Goal: Answer question/provide support

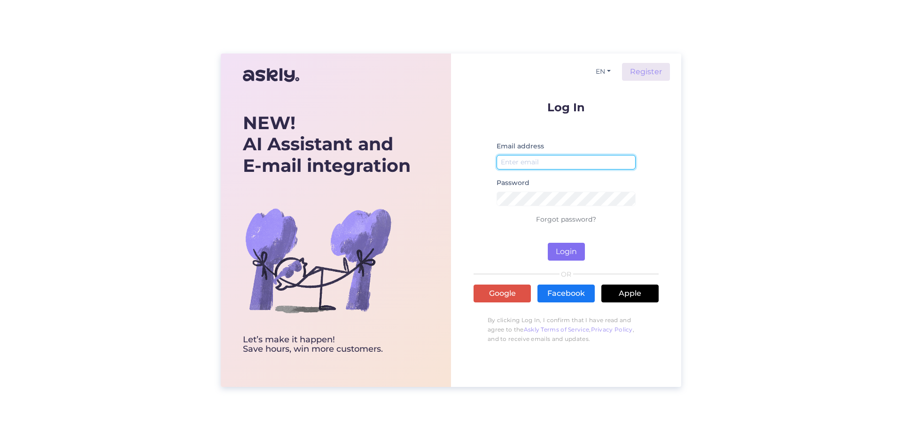
type input "[EMAIL_ADDRESS][DOMAIN_NAME]"
click at [570, 247] on button "Login" at bounding box center [566, 252] width 37 height 18
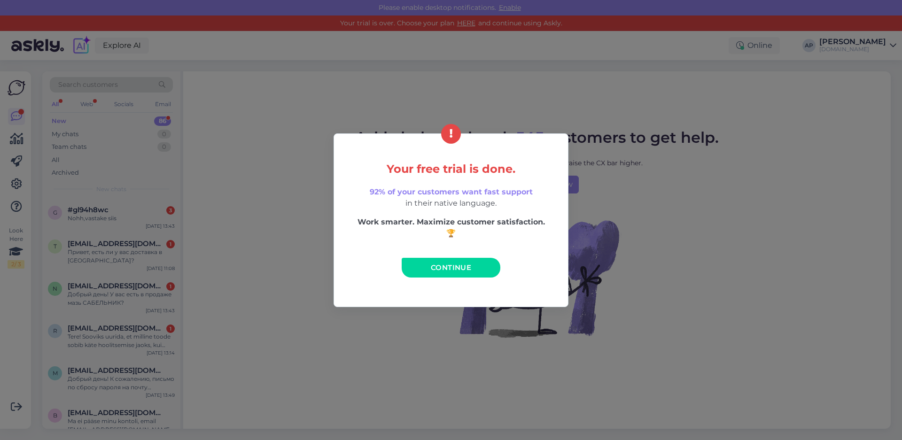
click at [439, 266] on span "Continue" at bounding box center [451, 267] width 40 height 9
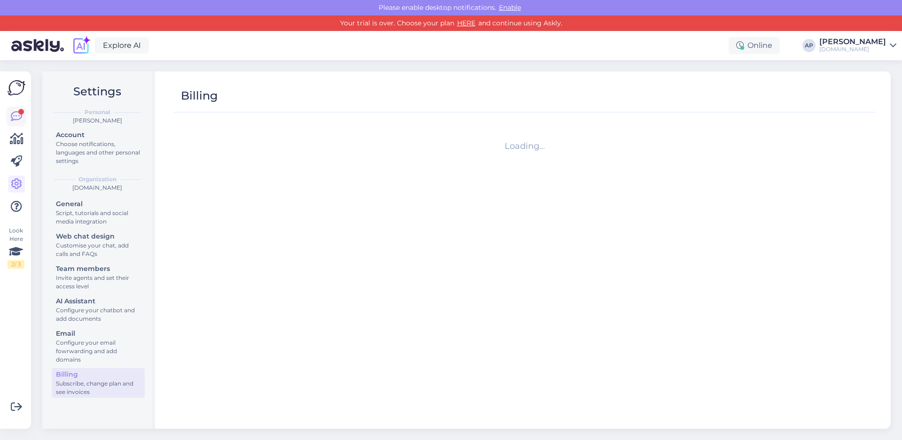
click at [9, 112] on link at bounding box center [16, 116] width 17 height 17
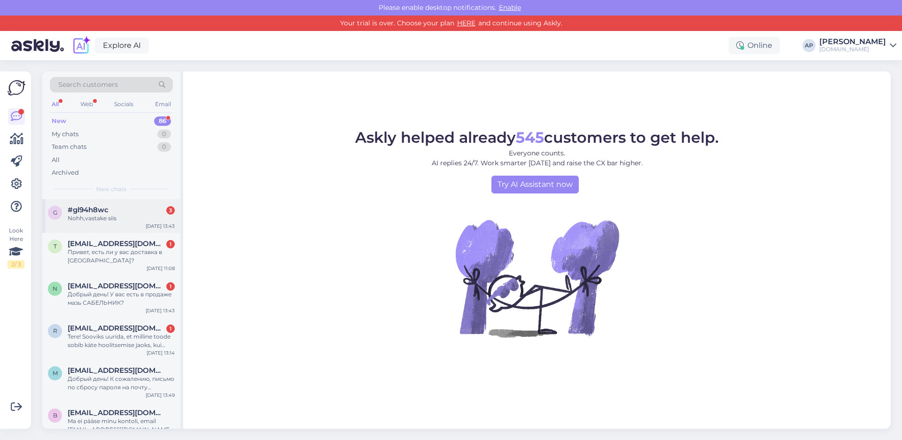
click at [124, 221] on div "Nohh,vastake siis" at bounding box center [121, 218] width 107 height 8
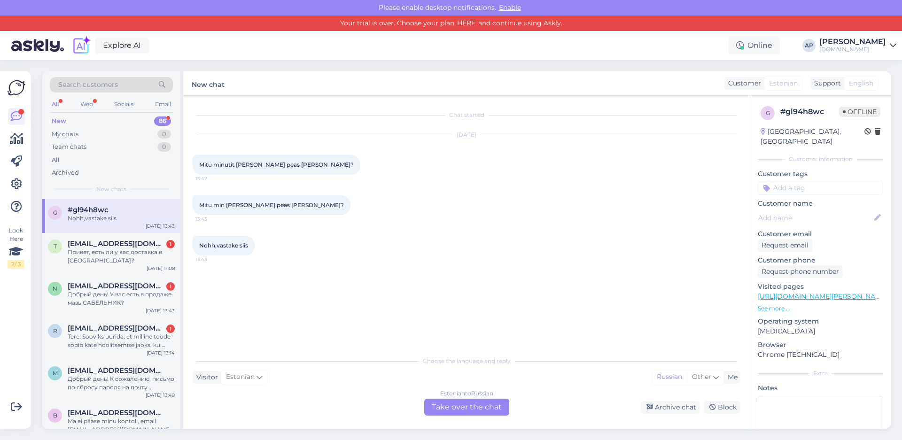
click at [501, 412] on div "Estonian to Russian Take over the chat" at bounding box center [466, 407] width 85 height 17
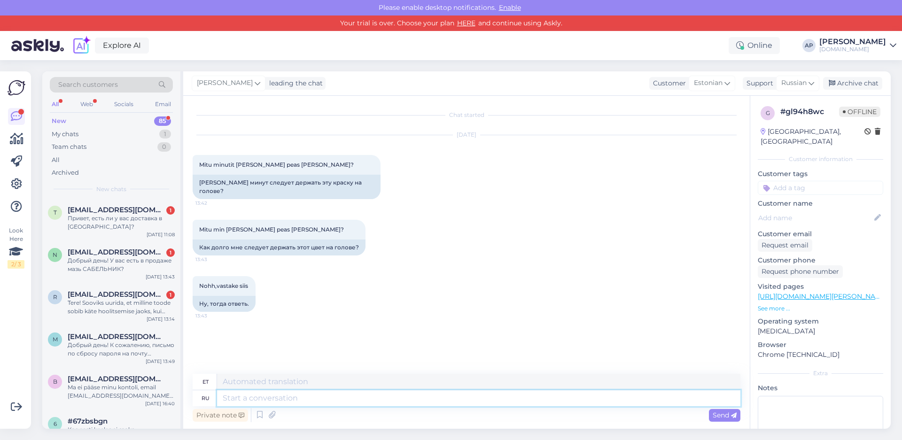
click at [254, 403] on textarea at bounding box center [479, 399] width 524 height 16
type textarea "L"
type textarea "Добрый д"
type textarea "Lahke"
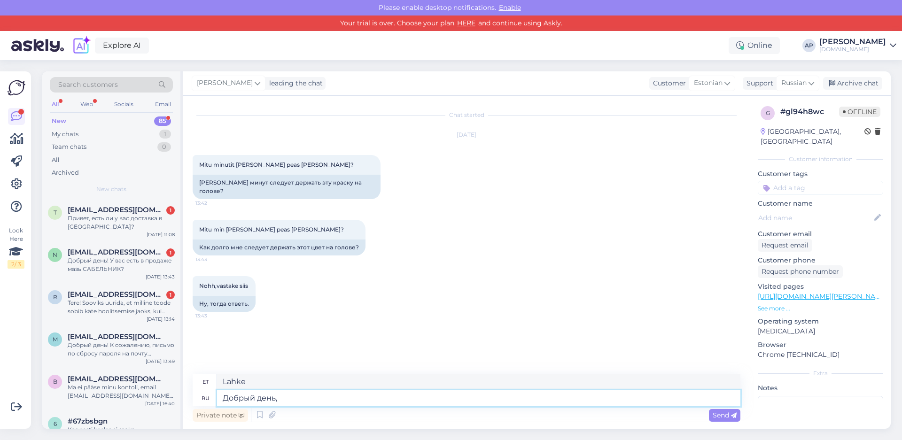
type textarea "Добрый день,"
type textarea "Tere päevast,"
type textarea "Добрый день, укажите п"
type textarea "Tere päevast, palun andke teada"
type textarea "Добрый день, укажите пожалуйста каки"
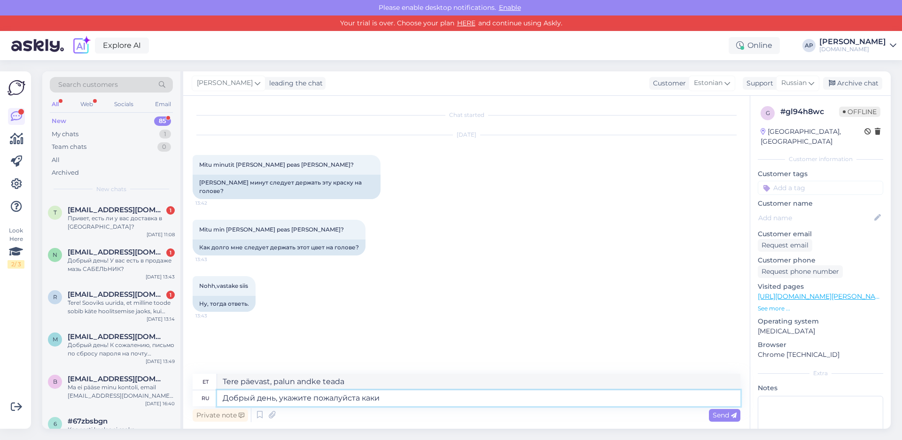
type textarea "Tere päevast, palun täpsustage, millised neist"
type textarea "Добрый день, укажите пожалуйста какую"
type textarea "Tere päevast, palun täpsustage, milline neist"
type textarea "Добрый день, укажите пожалуйста какую краску"
type textarea "Tere päevast, palun täpsustage, millist värvi"
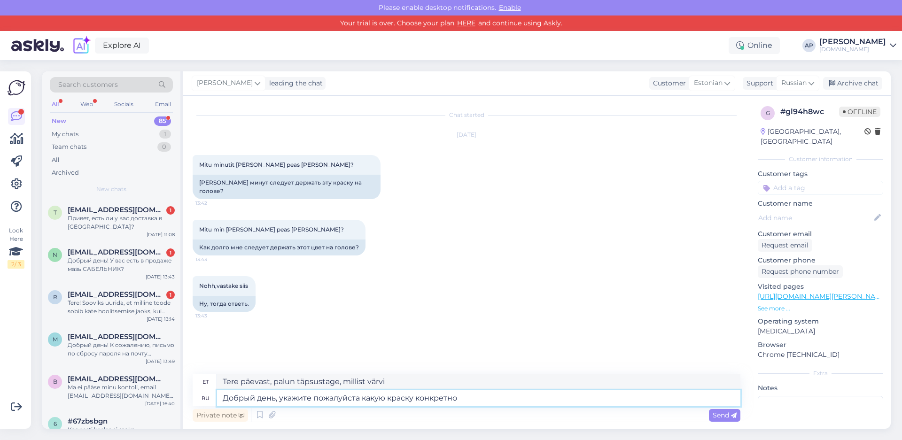
type textarea "Добрый день, укажите пожалуйста какую краску конкретно в"
type textarea "Tere päevast, palun täpsustage, millist värvi täpselt"
type textarea "Добрый день, укажите пожалуйста какую краску конкретно вы"
type textarea "Tere päevast, palun täpsustage, millist värvi te kasutate."
type textarea "Добрый день, укажите пожалуйста какую краску конкретно вы имеете ввиду"
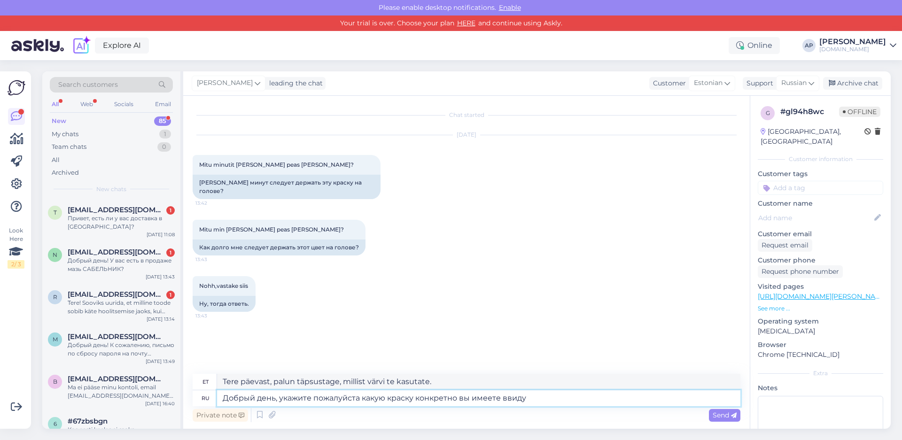
type textarea "Tere päevast, palun täpsustage, millist värvi te täpselt silmas [PERSON_NAME]."
type textarea "Добрый день, укажите пожалуйста какую краску конкретно вы имеете ввиду?"
type textarea "Tere päevast, kas saaksite palun öelda, millist värvi te täpselt silmas [PERSON…"
drag, startPoint x: 511, startPoint y: 381, endPoint x: 141, endPoint y: 379, distance: 369.9
click at [141, 379] on div "Search customers All Web Socials Email New 85 My chats 1 Team chats 0 All Archi…" at bounding box center [466, 250] width 849 height 358
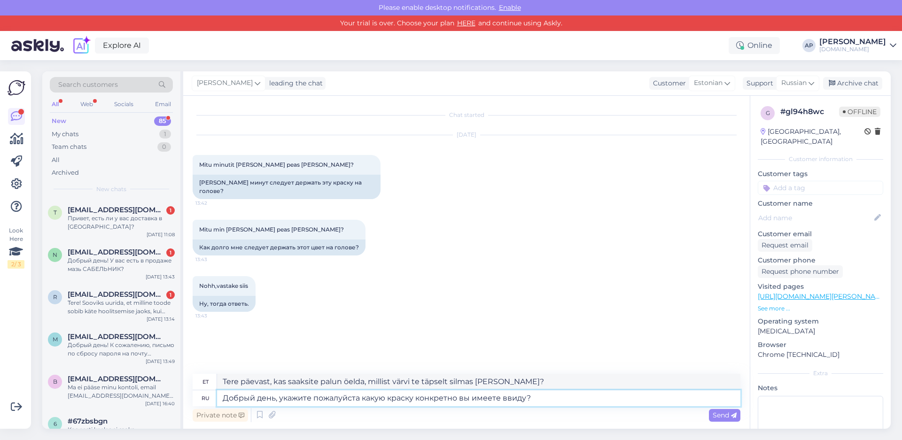
drag, startPoint x: 547, startPoint y: 401, endPoint x: 219, endPoint y: 401, distance: 327.1
click at [219, 401] on textarea "Добрый день, укажите пожалуйста какую краску конкретно вы имеете ввиду?" at bounding box center [479, 399] width 524 height 16
paste textarea "Tere päevast! Kas te saaksite palun täpsustada, millist värvi te täpselt silmas…"
type textarea "Tere päevast! Kas te saaksite palun täpsustada, millist värvi te täpselt silmas…"
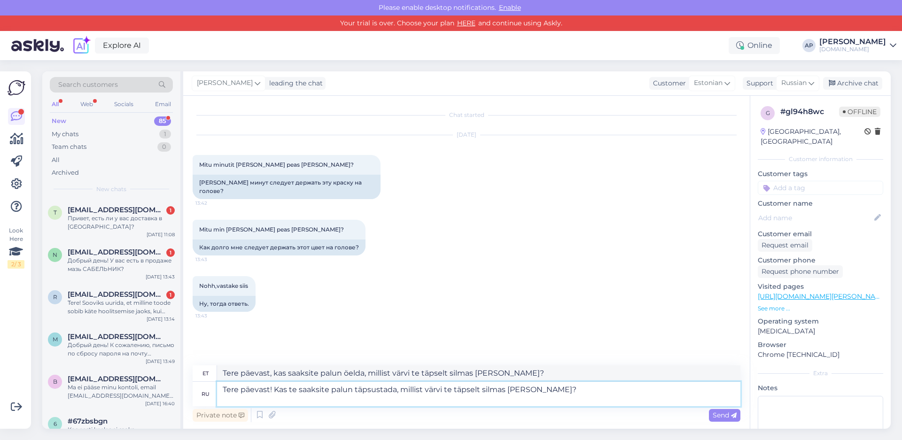
type textarea "Tere päevast! Kas te saaksite palun täpsustada, millist värvi te täpselt silmas…"
click at [721, 411] on div "Send" at bounding box center [724, 415] width 31 height 13
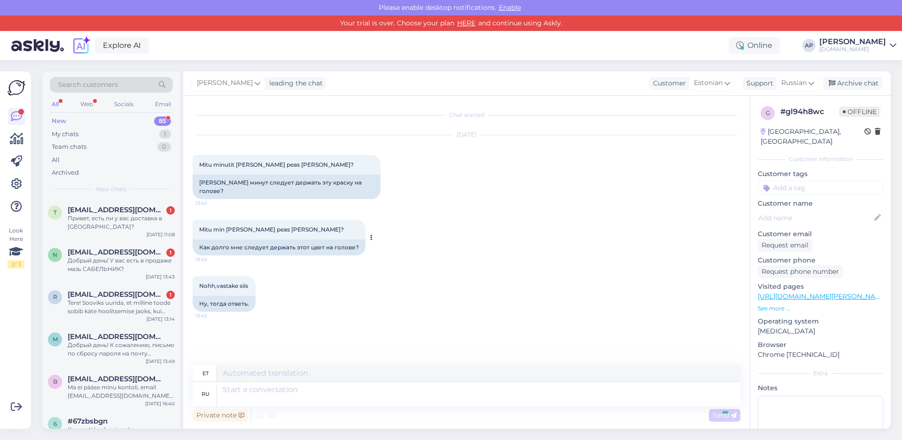
scroll to position [22, 0]
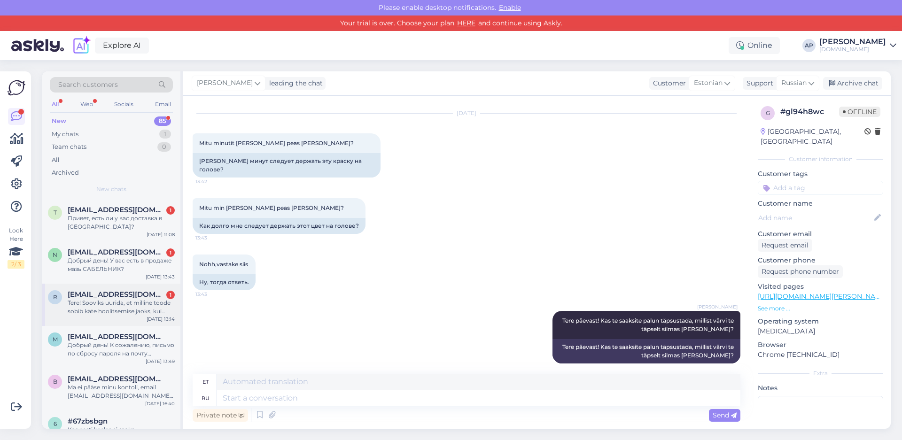
click at [68, 301] on div "Tere! Sooviks uurida, et milline toode sobib käte hoolitsemise jaoks, kui jõutr…" at bounding box center [121, 307] width 107 height 17
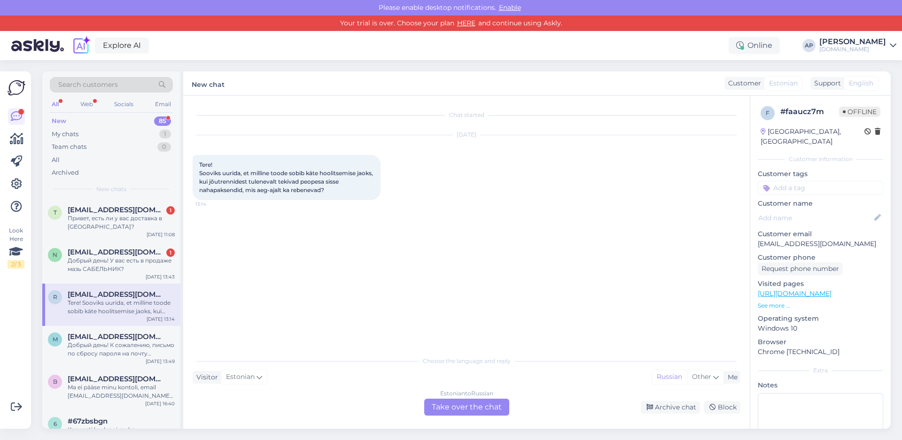
click at [469, 395] on div "Estonian to Russian" at bounding box center [466, 394] width 53 height 8
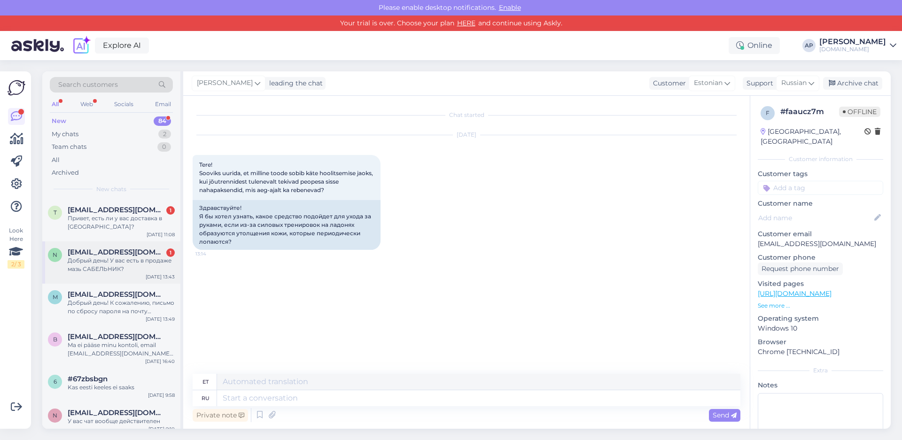
click at [124, 266] on div "Добрый день! У вас есть в продаже мазь САБЕЛЬНИК?" at bounding box center [121, 265] width 107 height 17
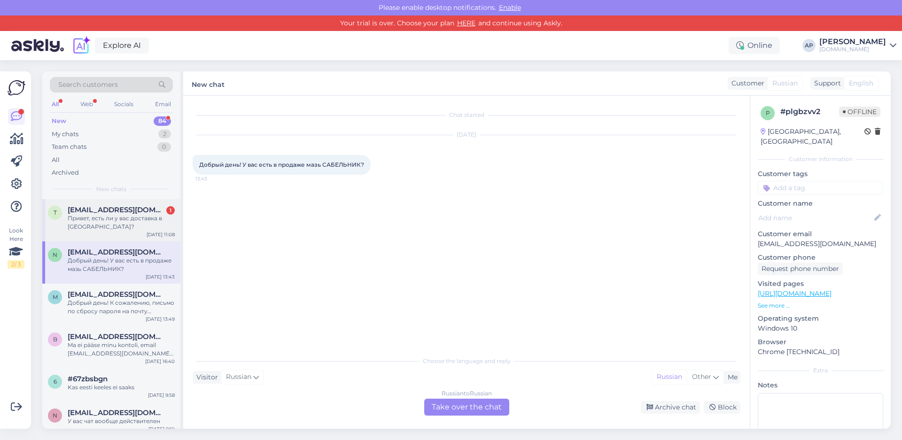
click at [126, 224] on div "Привет, есть ли у вас доставка в [GEOGRAPHIC_DATA]?" at bounding box center [121, 222] width 107 height 17
click at [117, 248] on span "[EMAIL_ADDRESS][DOMAIN_NAME]" at bounding box center [117, 252] width 98 height 8
click at [129, 311] on div "Добрый день! К сожалению, письмо по сбросу пароля на почту [EMAIL_ADDRESS][DOMA…" at bounding box center [121, 307] width 107 height 17
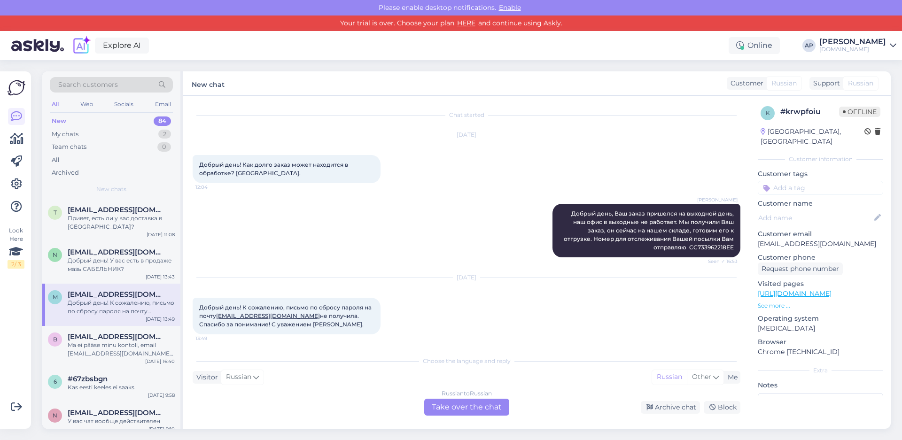
scroll to position [2, 0]
click at [108, 255] on span "[EMAIL_ADDRESS][DOMAIN_NAME]" at bounding box center [117, 252] width 98 height 8
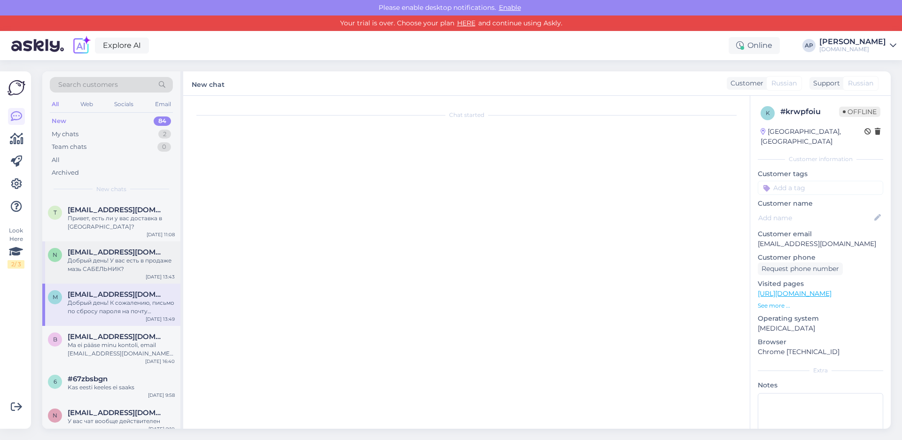
scroll to position [0, 0]
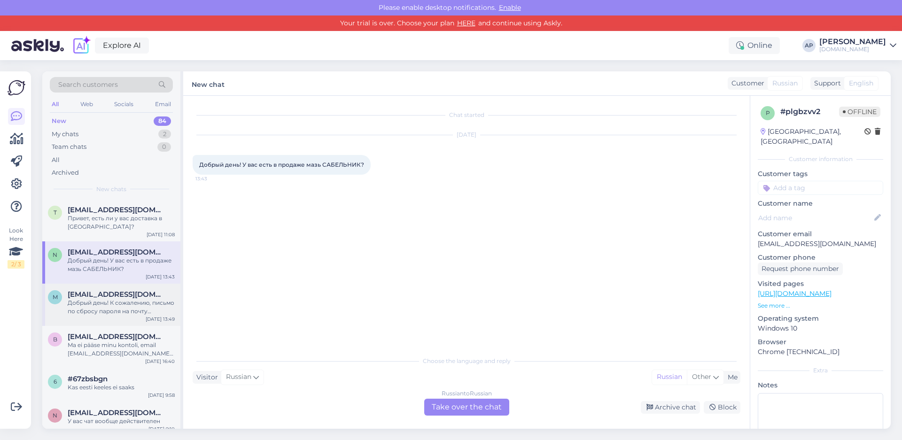
click at [126, 308] on div "Добрый день! К сожалению, письмо по сбросу пароля на почту [EMAIL_ADDRESS][DOMA…" at bounding box center [121, 307] width 107 height 17
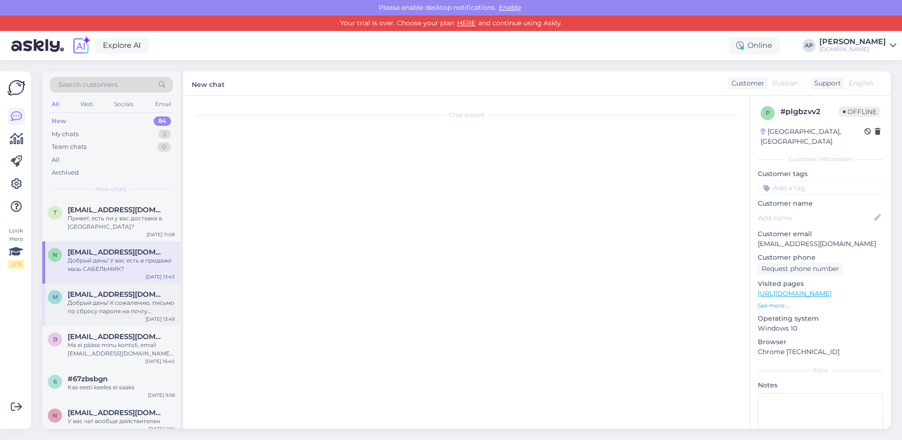
scroll to position [2, 0]
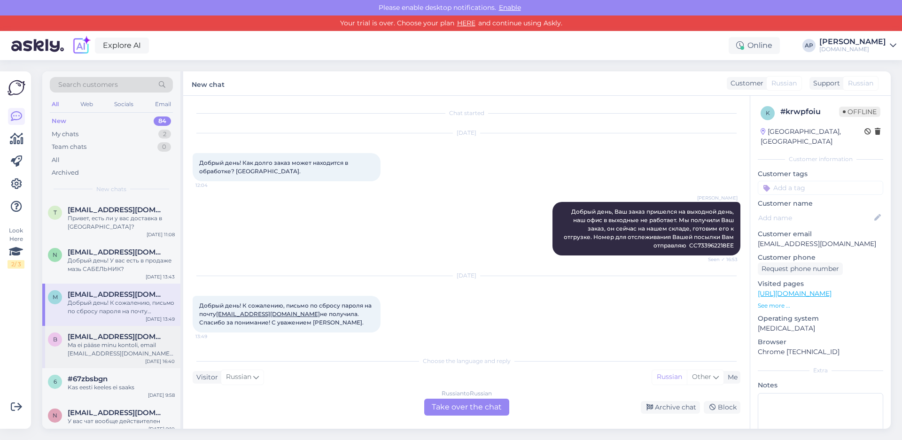
click at [113, 347] on div "Ma ei pääse minu kontoli, email [EMAIL_ADDRESS][DOMAIN_NAME] mi git parooliuuen…" at bounding box center [121, 349] width 107 height 17
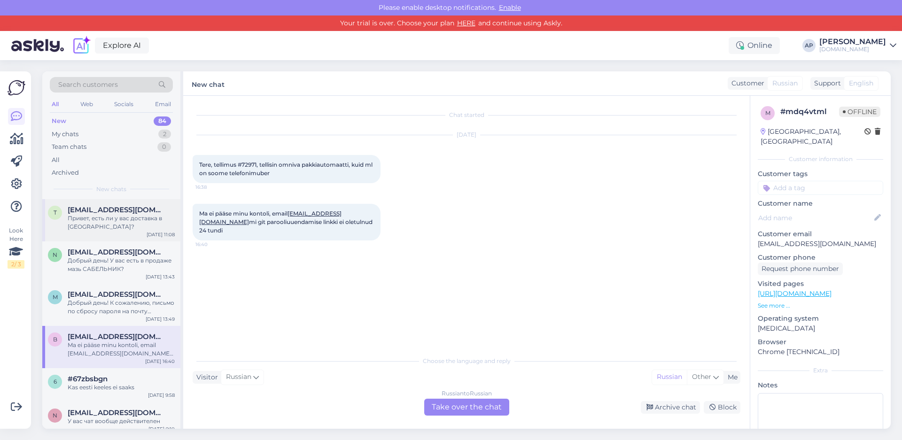
click at [116, 219] on div "Привет, есть ли у вас доставка в [GEOGRAPHIC_DATA]?" at bounding box center [121, 222] width 107 height 17
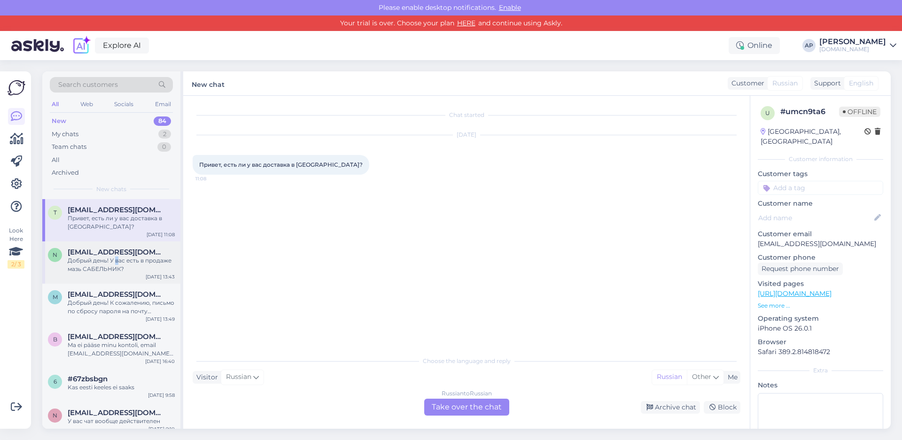
click at [120, 262] on div "Добрый день! У вас есть в продаже мазь САБЕЛЬНИК?" at bounding box center [121, 265] width 107 height 17
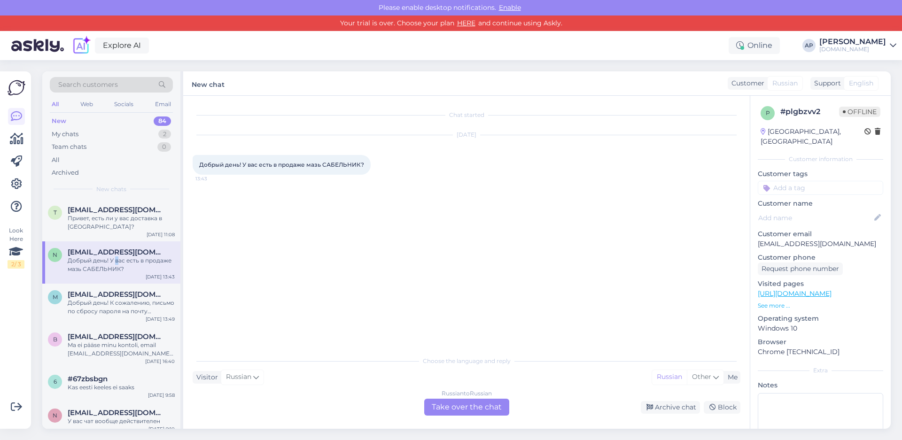
click at [447, 396] on div "Russian to Russian" at bounding box center [467, 394] width 50 height 8
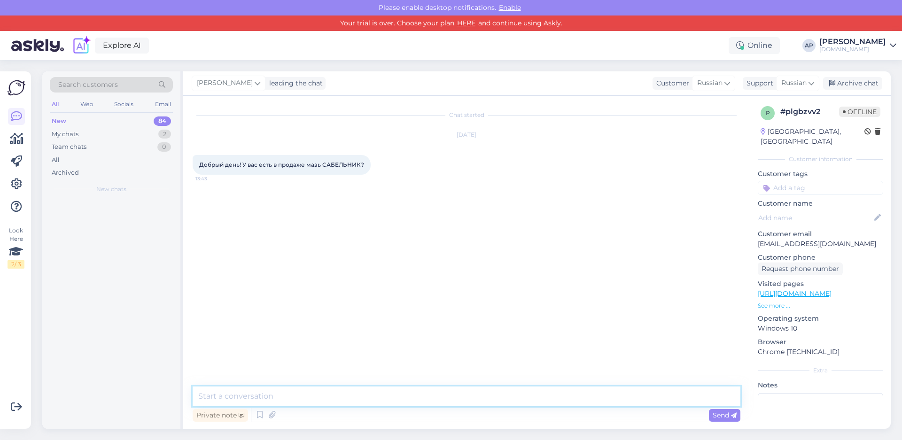
click at [455, 403] on textarea at bounding box center [467, 397] width 548 height 20
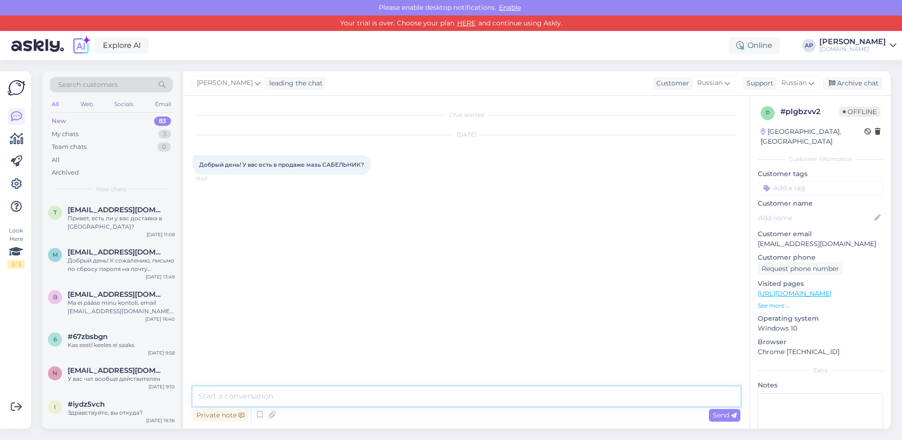
click at [344, 392] on textarea at bounding box center [467, 397] width 548 height 20
type textarea "Добрый день, да есть такие варианты"
paste textarea "[URL][DOMAIN_NAME]"
type textarea "[URL][DOMAIN_NAME]"
